Goal: Task Accomplishment & Management: Use online tool/utility

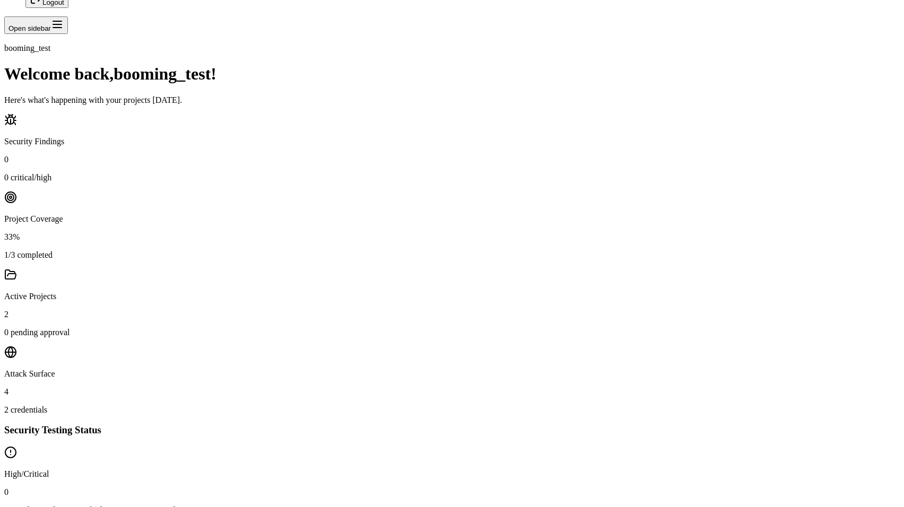
scroll to position [243, 0]
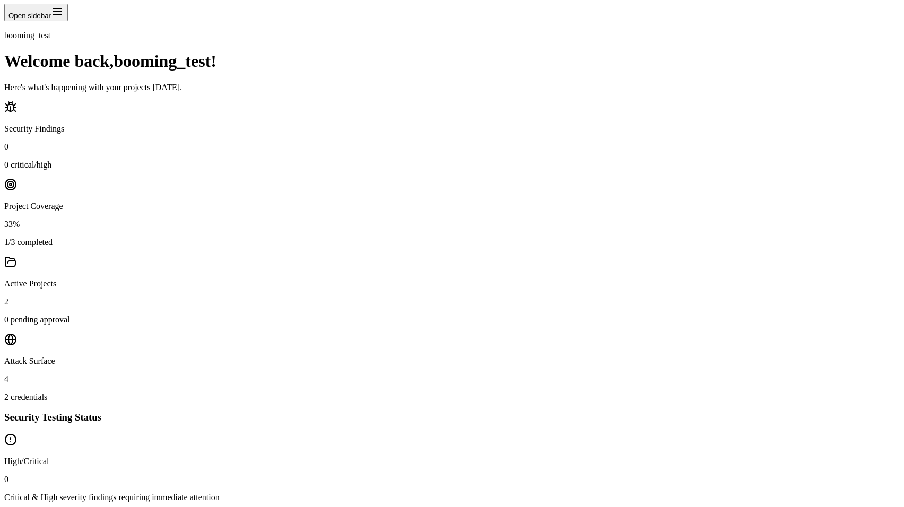
scroll to position [378, 0]
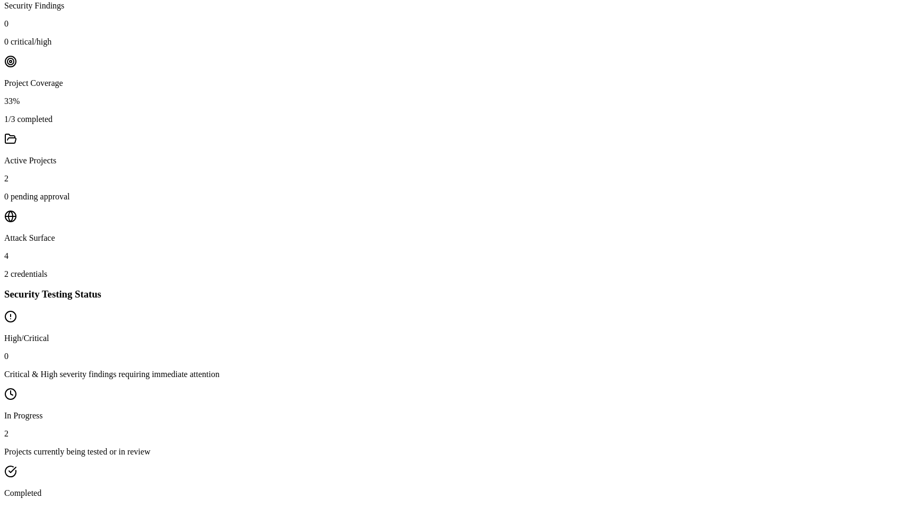
type input "e"
